Goal: Information Seeking & Learning: Compare options

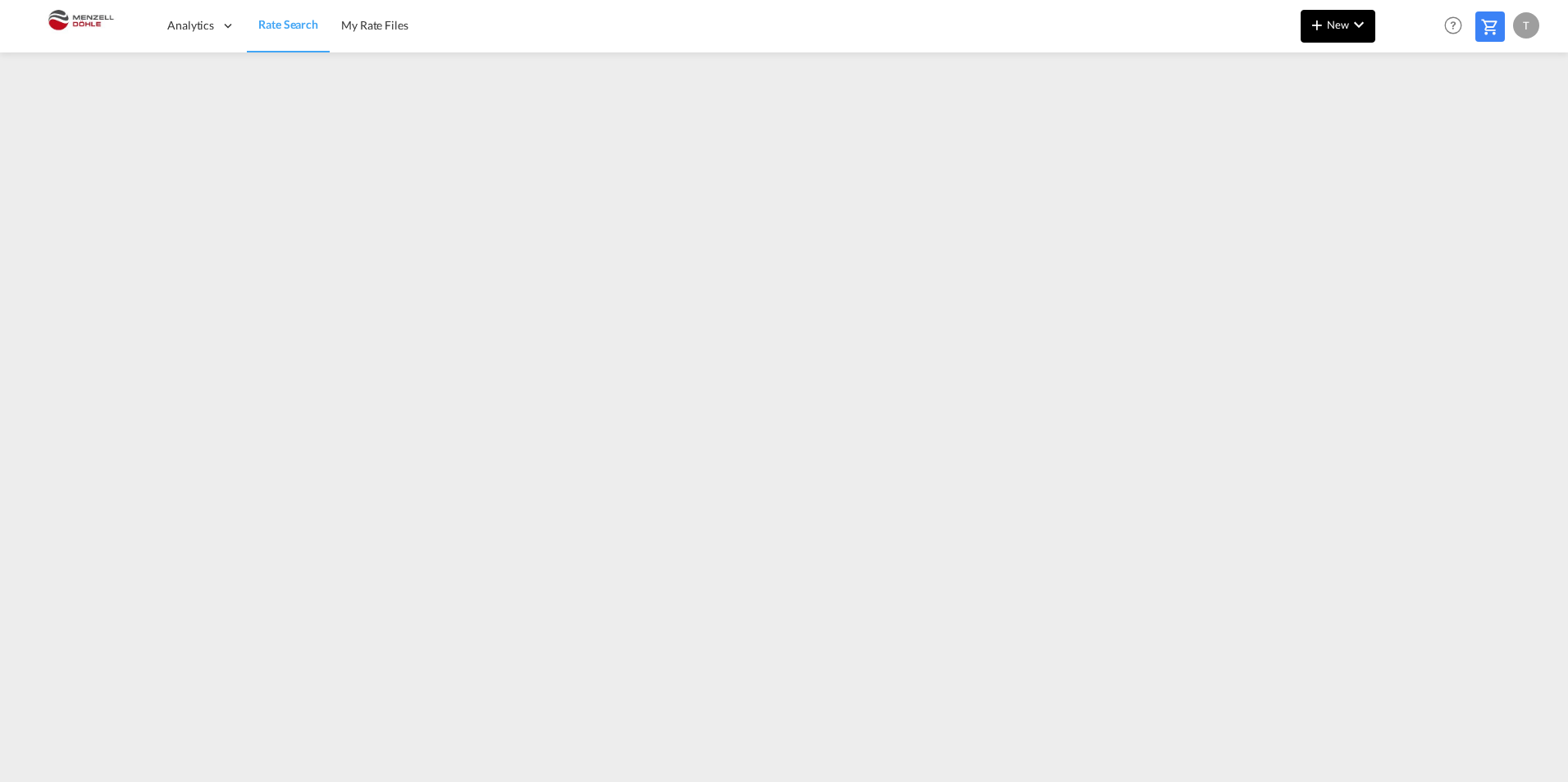
click at [1351, 31] on md-icon "icon-chevron-down" at bounding box center [1358, 24] width 20 height 20
click at [1417, 131] on div "Ratesheet" at bounding box center [1426, 123] width 61 height 41
click at [1336, 29] on span "New" at bounding box center [1338, 24] width 62 height 13
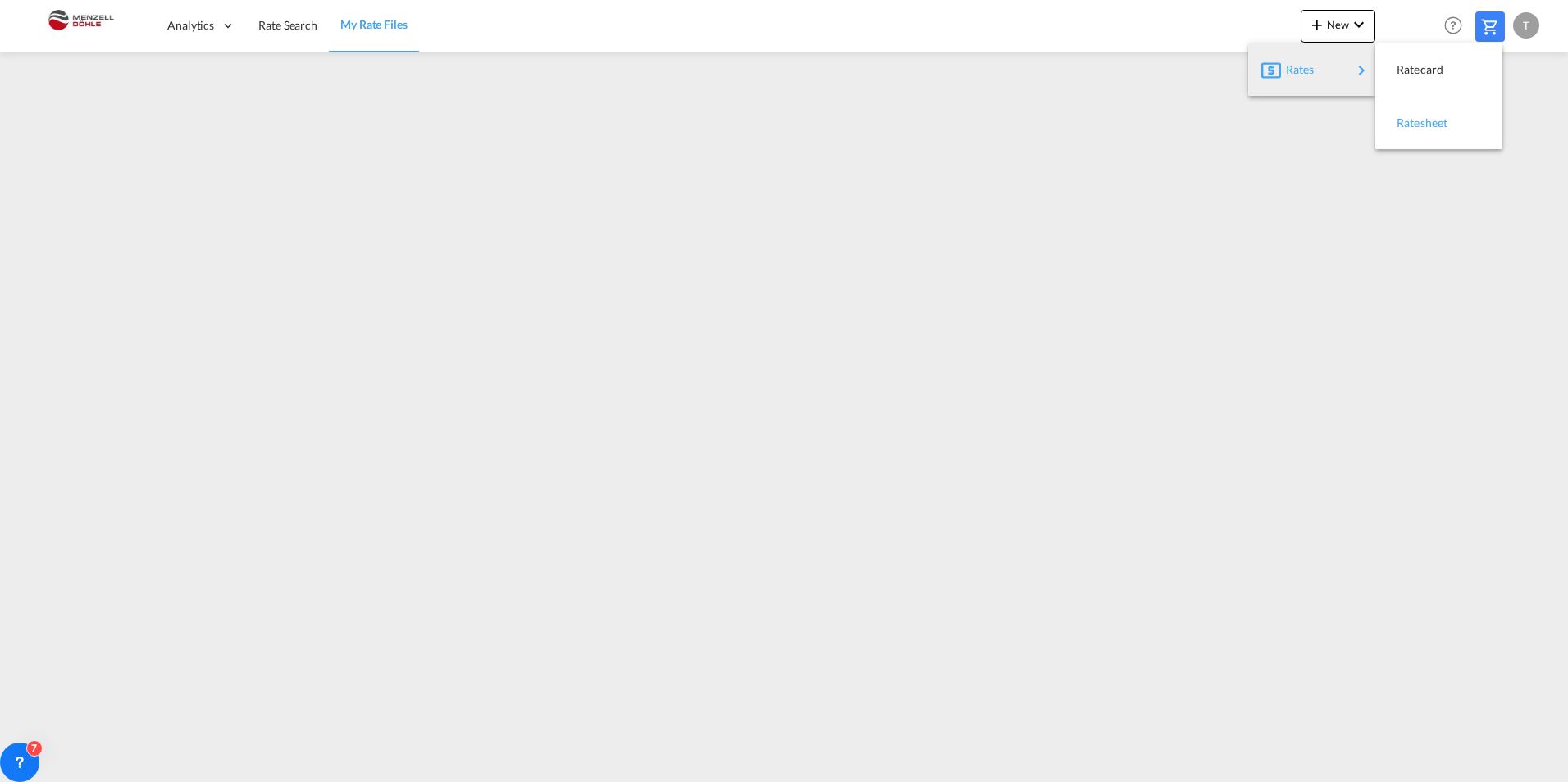
click at [1414, 128] on span "Ratesheet" at bounding box center [1405, 123] width 18 height 33
click at [270, 21] on span "Rate Search" at bounding box center [287, 25] width 59 height 14
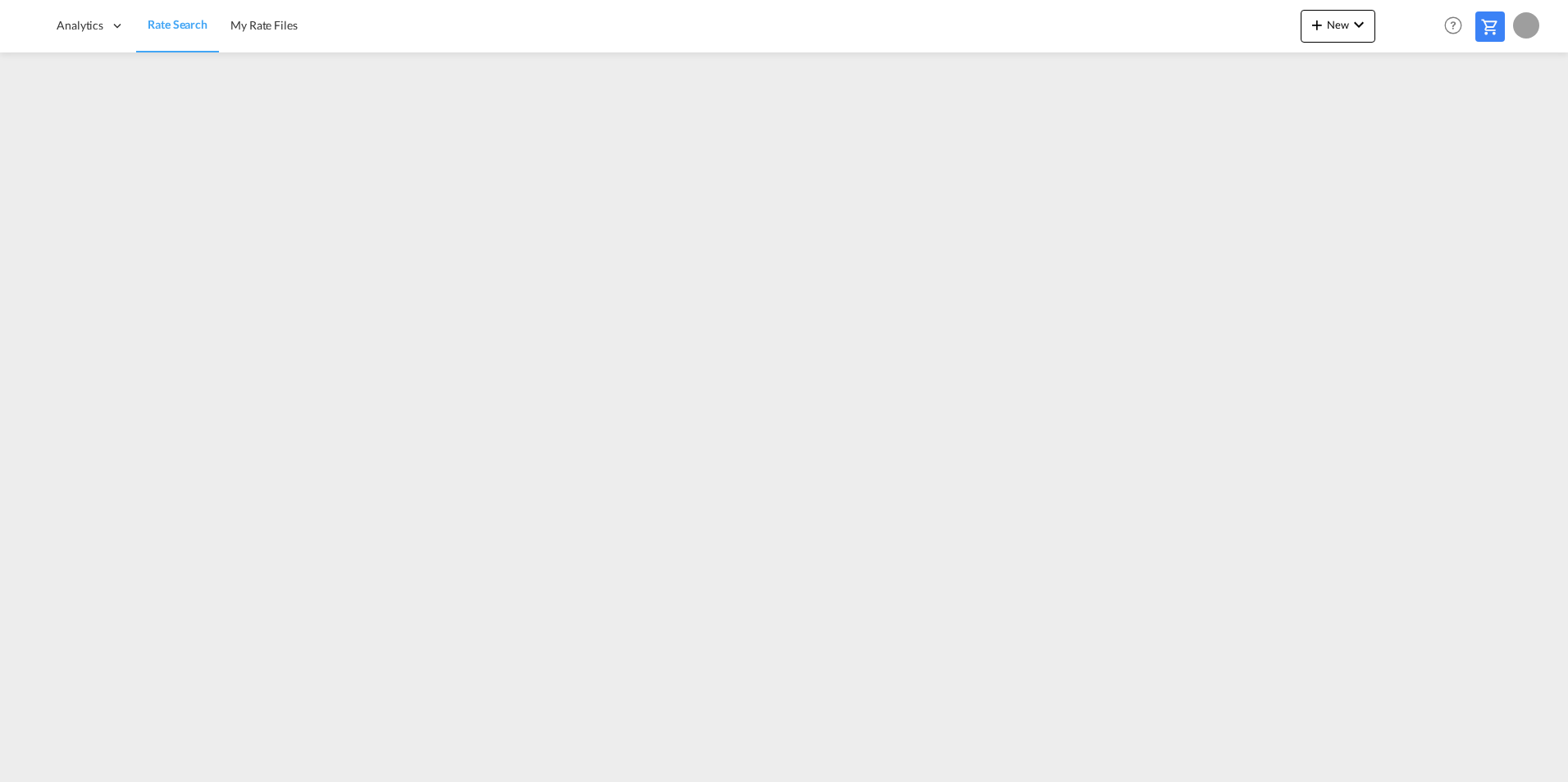
click at [193, 36] on link "Rate Search" at bounding box center [178, 26] width 83 height 53
